Goal: Information Seeking & Learning: Learn about a topic

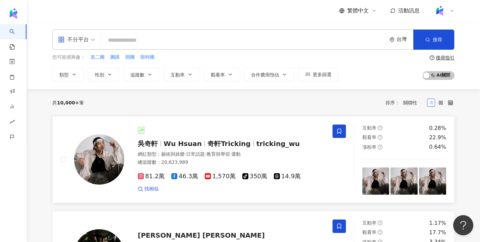
click at [111, 163] on img at bounding box center [99, 159] width 50 height 50
click at [207, 147] on span "奇軒Tricking" at bounding box center [228, 143] width 43 height 8
click at [231, 155] on span "·" at bounding box center [230, 153] width 1 height 5
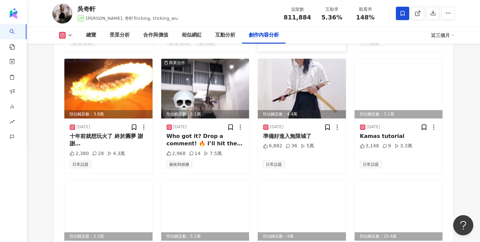
scroll to position [2264, 0]
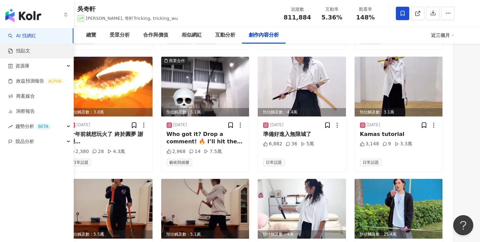
click at [26, 50] on link "找貼文" at bounding box center [19, 51] width 22 height 7
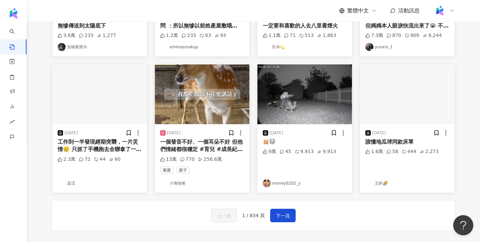
scroll to position [338, 0]
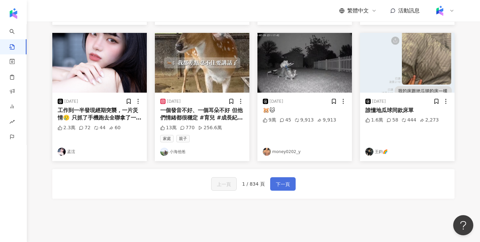
click at [284, 180] on span "下一頁" at bounding box center [283, 184] width 14 height 8
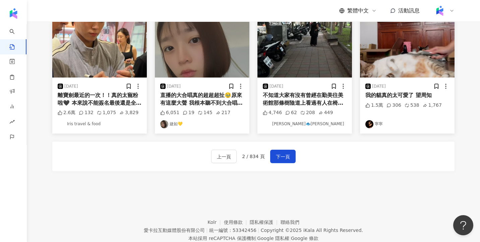
scroll to position [364, 0]
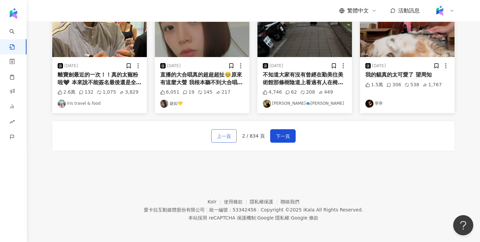
click at [228, 138] on span "上一頁" at bounding box center [224, 136] width 14 height 8
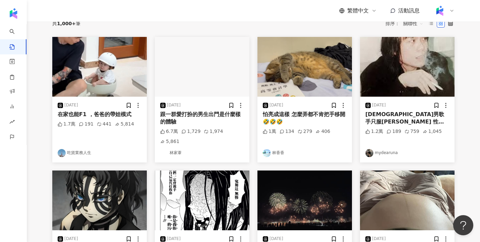
scroll to position [0, 0]
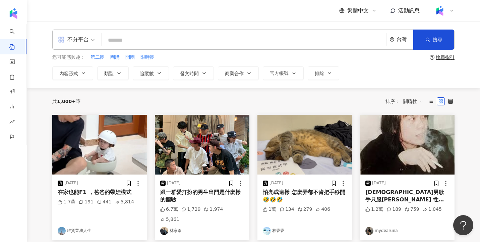
click at [215, 154] on img at bounding box center [202, 145] width 94 height 60
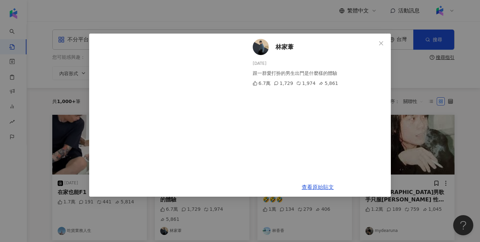
click at [428, 112] on div "林家葦 2025/8/18 跟一群愛打扮的男生出門是什麼樣的體驗 6.7萬 1,729 1,974 5,861 查看原始貼文" at bounding box center [240, 121] width 480 height 242
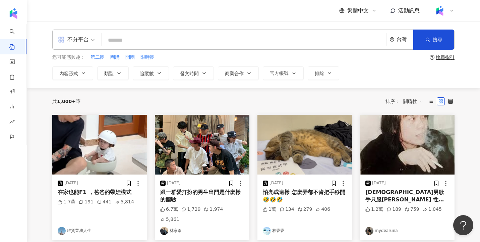
click at [341, 139] on img at bounding box center [304, 145] width 94 height 60
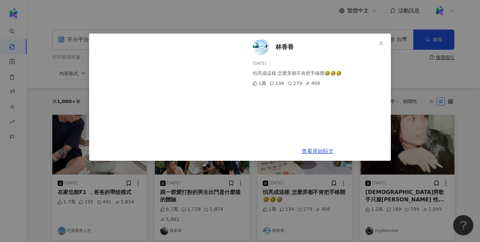
click at [407, 125] on div "林香香 2025/8/14 怕亮成這樣 怎麼弄都不肯把手移開🤣🤣🤣 1萬 134 279 406 查看原始貼文" at bounding box center [240, 121] width 480 height 242
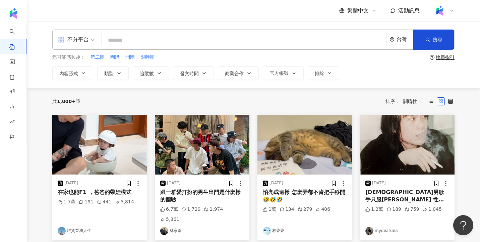
click at [394, 151] on img at bounding box center [407, 145] width 94 height 60
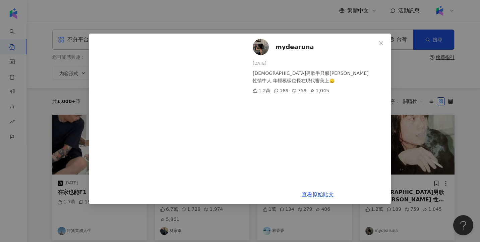
click at [406, 142] on div "mydearuna 2025/8/14 台灣男歌手只服伍佰 性情中人 年輕模樣也長在現代審美上🙂‍↕️ 1.2萬 189 759 1,045 查看原始貼文" at bounding box center [240, 121] width 480 height 242
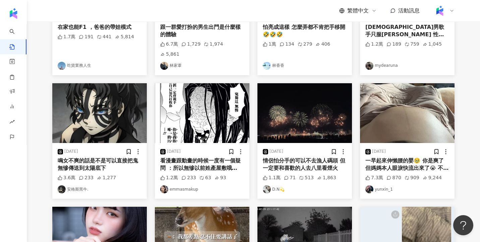
scroll to position [180, 0]
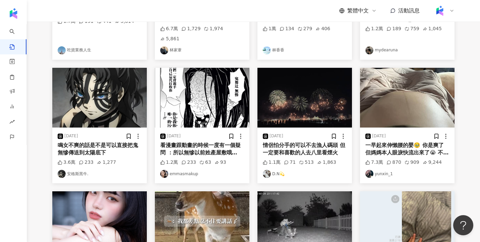
click at [418, 103] on img at bounding box center [407, 98] width 94 height 60
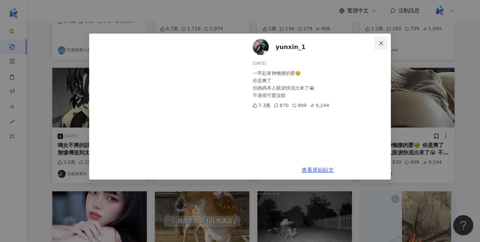
click at [382, 43] on icon "close" at bounding box center [380, 43] width 5 height 5
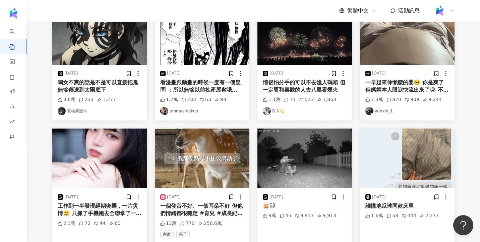
scroll to position [271, 0]
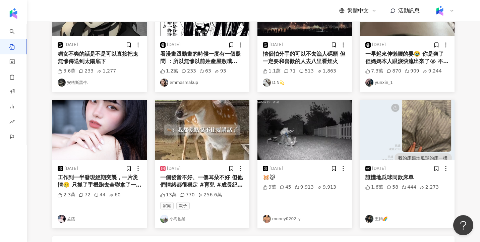
click at [309, 127] on img at bounding box center [304, 130] width 94 height 60
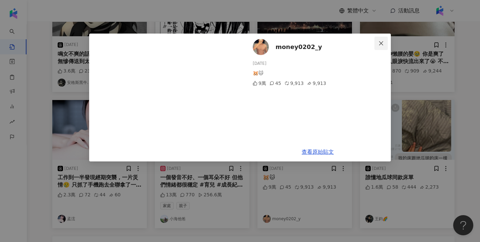
click at [379, 44] on icon "close" at bounding box center [380, 43] width 5 height 5
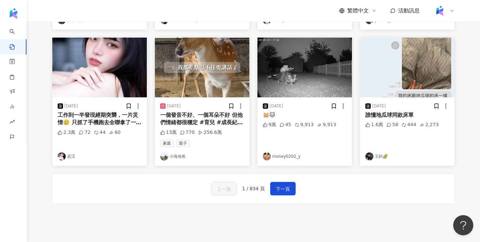
scroll to position [315, 0]
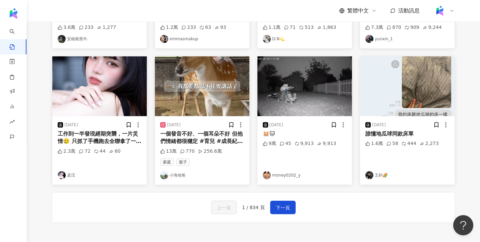
click at [415, 85] on img at bounding box center [407, 86] width 94 height 60
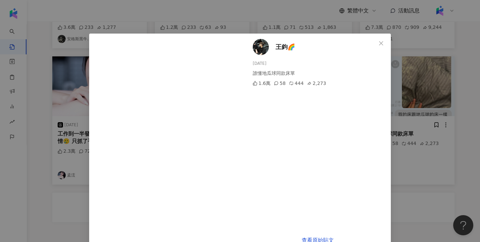
scroll to position [16, 0]
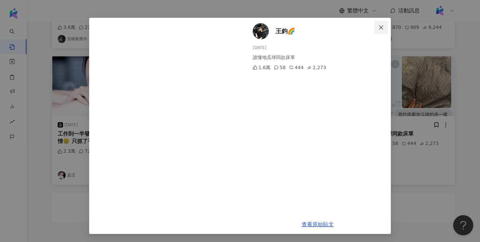
click at [381, 29] on icon "close" at bounding box center [380, 27] width 5 height 5
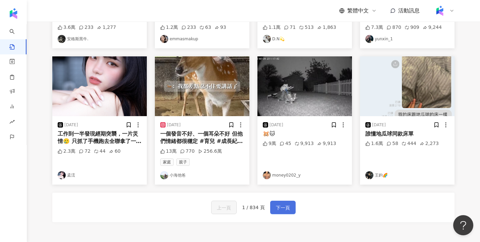
click at [285, 203] on span "下一頁" at bounding box center [283, 207] width 14 height 8
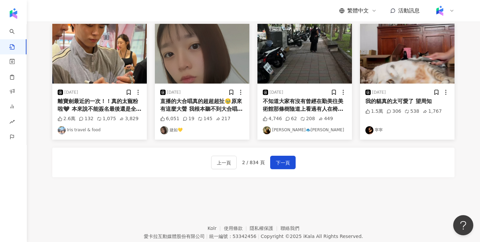
scroll to position [364, 0]
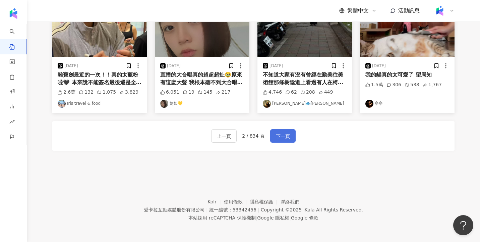
click at [283, 134] on span "下一頁" at bounding box center [283, 136] width 14 height 8
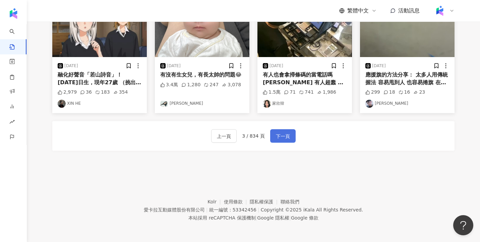
click at [283, 138] on span "下一頁" at bounding box center [283, 136] width 14 height 8
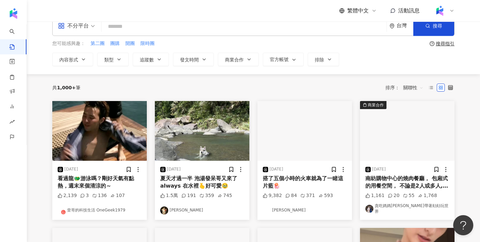
scroll to position [0, 0]
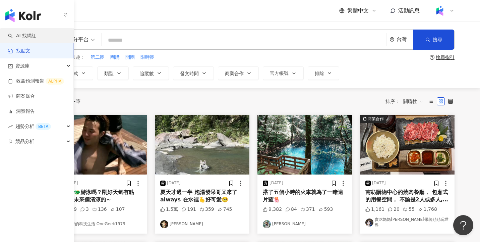
click at [36, 35] on link "AI 找網紅" at bounding box center [22, 35] width 28 height 7
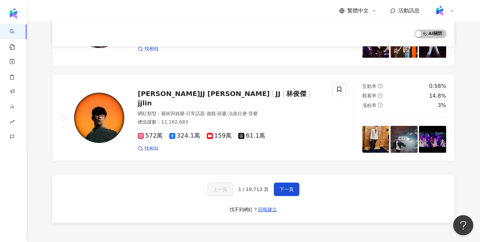
scroll to position [1094, 0]
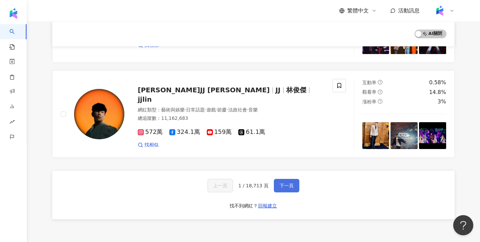
click at [289, 183] on span "下一頁" at bounding box center [286, 185] width 14 height 5
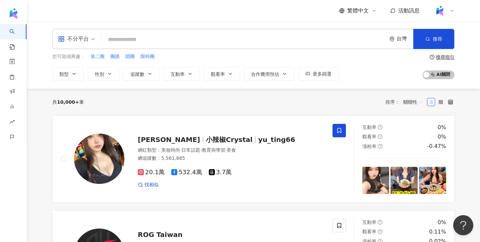
scroll to position [0, 0]
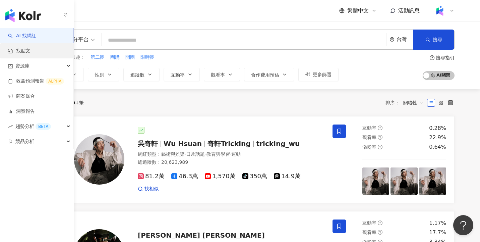
click at [29, 53] on link "找貼文" at bounding box center [19, 51] width 22 height 7
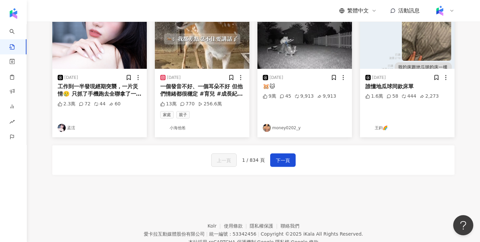
scroll to position [377, 0]
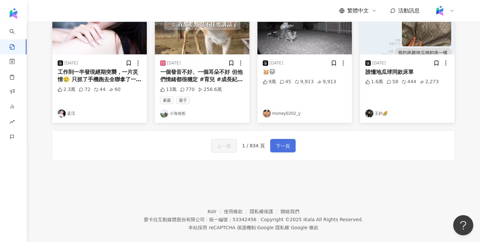
click at [290, 139] on button "下一頁" at bounding box center [282, 145] width 25 height 13
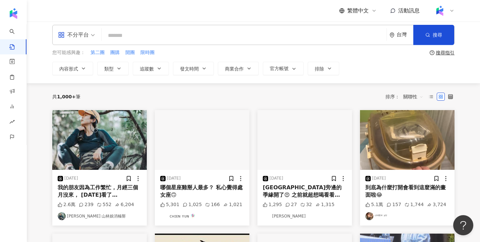
scroll to position [0, 0]
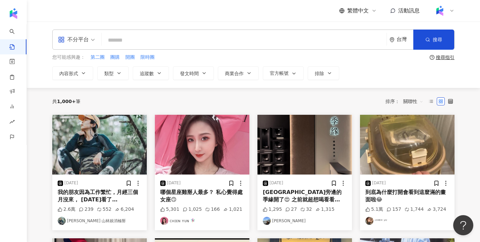
click at [207, 133] on img at bounding box center [202, 145] width 94 height 60
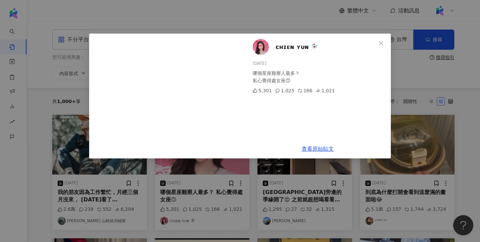
click at [408, 79] on div "ᴄʜɪᴇɴ ʏᴜɴ 🧚🏻‍♀️ 2025/8/16 哪個星座雞掰人最多？ 私心覺得處女座🙃 5,301 1,025 166 1,021 查看原始貼文" at bounding box center [240, 121] width 480 height 242
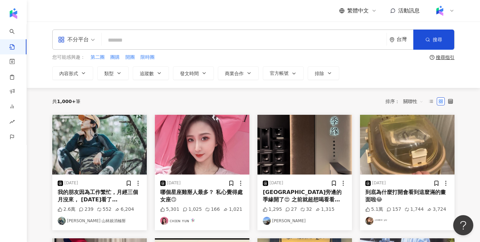
click at [311, 137] on img at bounding box center [304, 145] width 94 height 60
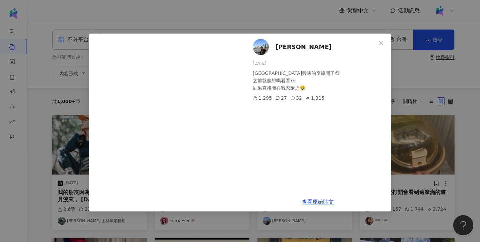
click at [412, 77] on div "凱淇 2025/8/15 新埔站旁邊的季緣開了😍 之前就超想喝看看👀 結果直接開在我家附近🥹 1,295 27 32 1,315 查看原始貼文" at bounding box center [240, 121] width 480 height 242
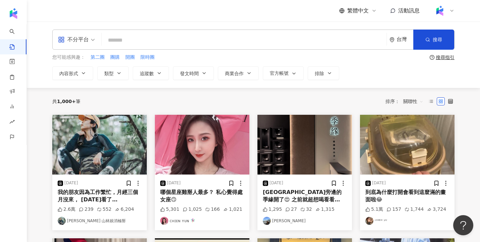
click at [96, 148] on img at bounding box center [99, 145] width 94 height 60
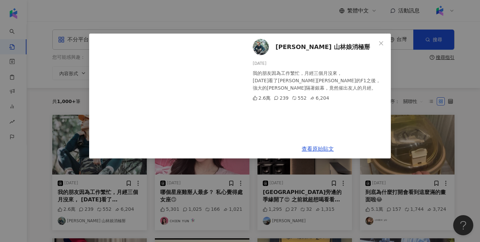
click at [406, 98] on div "Lynn Hu 山林娘消極掰 2025/8/11 我的朋友因為工作繁忙，月經三個月沒來， 昨天看了布萊德彼特的F1之後， 強大的費洛蒙隔著銀幕，竟然催出友人的…" at bounding box center [240, 121] width 480 height 242
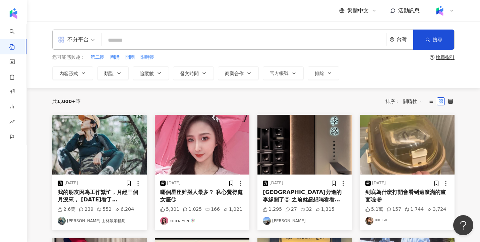
click at [295, 153] on img at bounding box center [304, 145] width 94 height 60
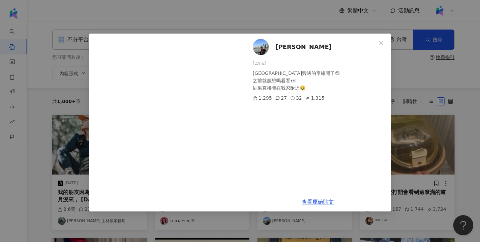
click at [416, 99] on div "凱淇 2025/8/15 新埔站旁邊的季緣開了😍 之前就超想喝看看👀 結果直接開在我家附近🥹 1,295 27 32 1,315 查看原始貼文" at bounding box center [240, 121] width 480 height 242
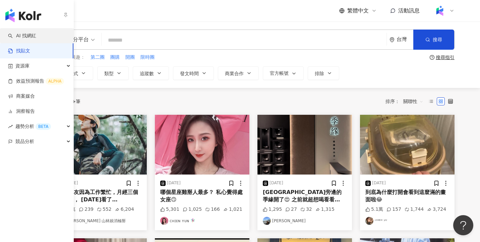
click at [26, 37] on link "AI 找網紅" at bounding box center [22, 35] width 28 height 7
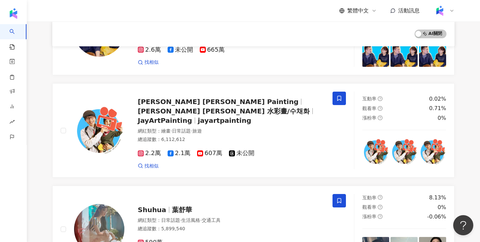
scroll to position [720, 0]
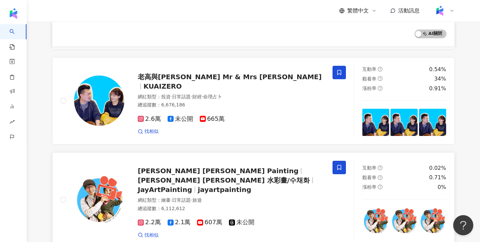
click at [242, 176] on span "Jay Lee 水彩畫/수채화" at bounding box center [224, 180] width 172 height 8
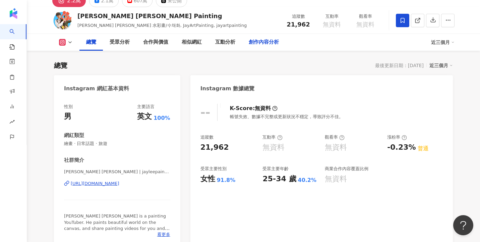
click at [274, 41] on div "創作內容分析" at bounding box center [264, 42] width 30 height 8
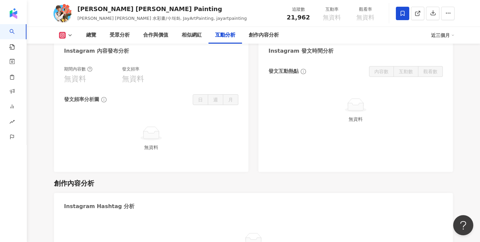
scroll to position [1615, 0]
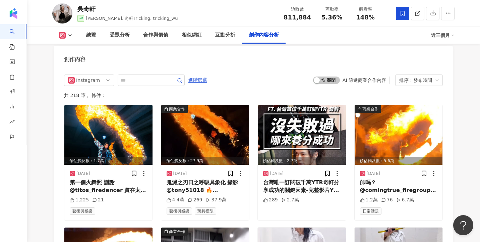
scroll to position [2098, 0]
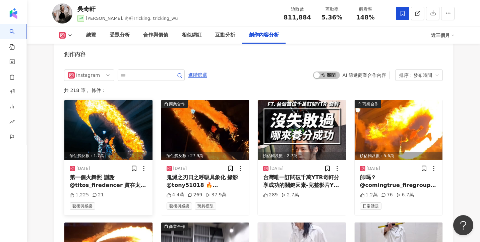
click at [130, 122] on img at bounding box center [108, 130] width 88 height 60
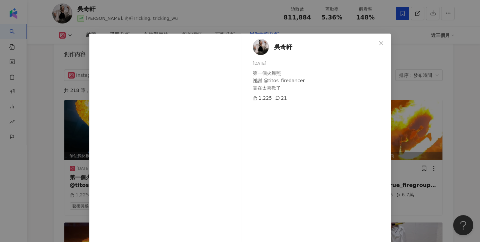
click at [397, 95] on div "吳奇軒 2025/8/19 第一個火舞照 謝謝 @titos_firedancer 實在太喜歡了 1,225 21 查看原始貼文" at bounding box center [240, 121] width 480 height 242
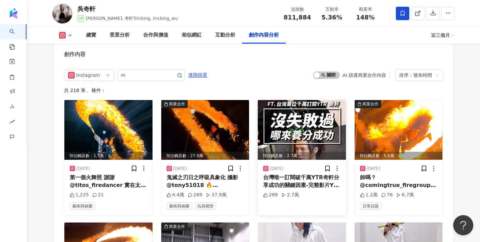
click at [306, 103] on img at bounding box center [302, 130] width 88 height 60
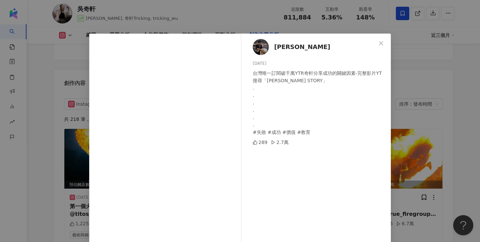
scroll to position [2069, 0]
click at [424, 121] on div "Steve 2025/8/12 台灣唯一訂閱破千萬YTR奇軒分享成功的關鍵因素-完整影片YT搜尋「STEVE STORY」 . . . . . . #失敗 #…" at bounding box center [240, 121] width 480 height 242
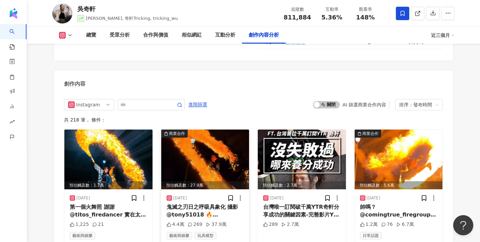
click at [213, 142] on img at bounding box center [205, 159] width 88 height 60
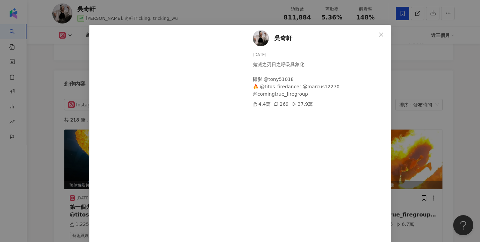
scroll to position [0, 0]
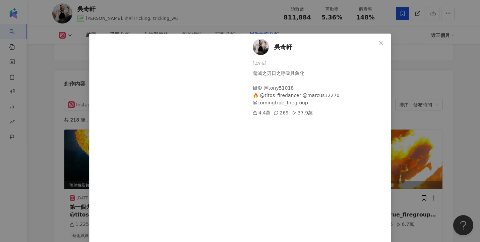
click at [188, 26] on div "吳奇軒 2025/8/15 鬼滅之刃日之呼吸具象化 攝影 @tony51018 🔥 @titos_firedancer @marcus12270 @comin…" at bounding box center [240, 121] width 480 height 242
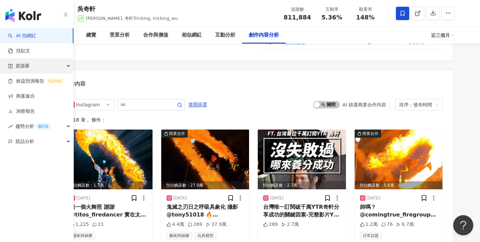
click at [45, 66] on div "資源庫" at bounding box center [36, 65] width 73 height 15
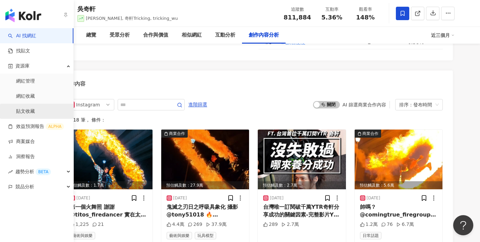
click at [35, 109] on link "貼文收藏" at bounding box center [25, 111] width 19 height 7
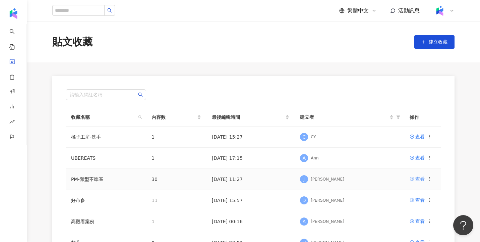
click at [421, 179] on div "查看" at bounding box center [419, 178] width 9 height 7
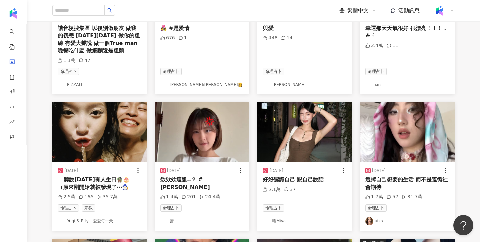
scroll to position [214, 0]
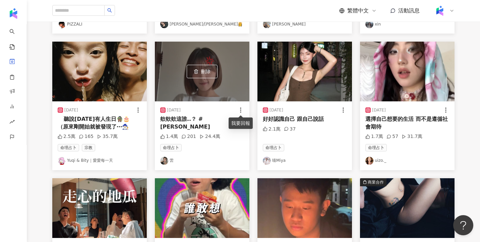
click at [242, 109] on icon at bounding box center [240, 110] width 7 height 7
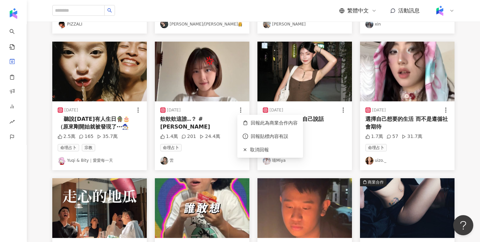
click at [254, 105] on div "刪除 2025/7/4 好好認識自己 跟自己說話 2.1萬 37 命理占卜 喵Miya" at bounding box center [304, 106] width 103 height 128
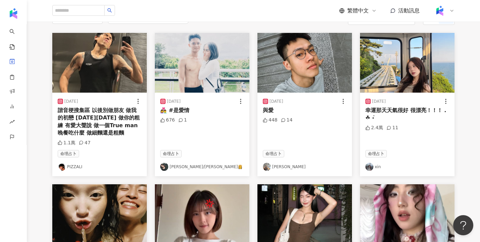
scroll to position [0, 0]
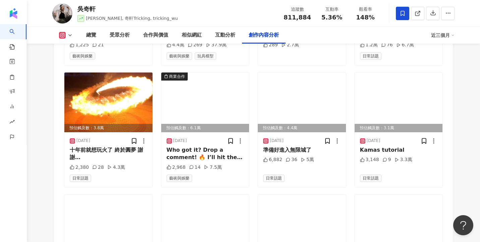
scroll to position [2289, 0]
